Goal: Navigation & Orientation: Find specific page/section

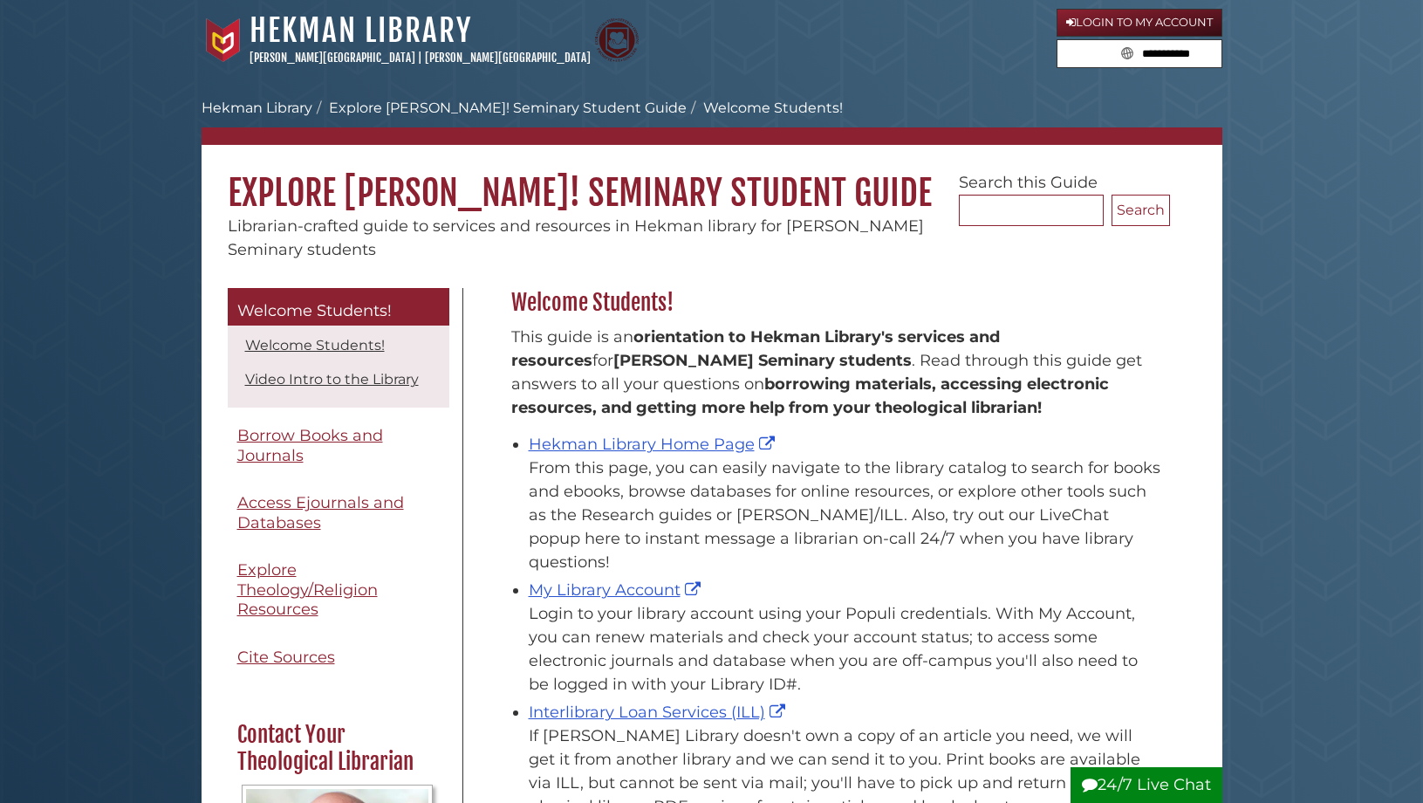
scroll to position [257, 667]
